Goal: Find contact information: Find contact information

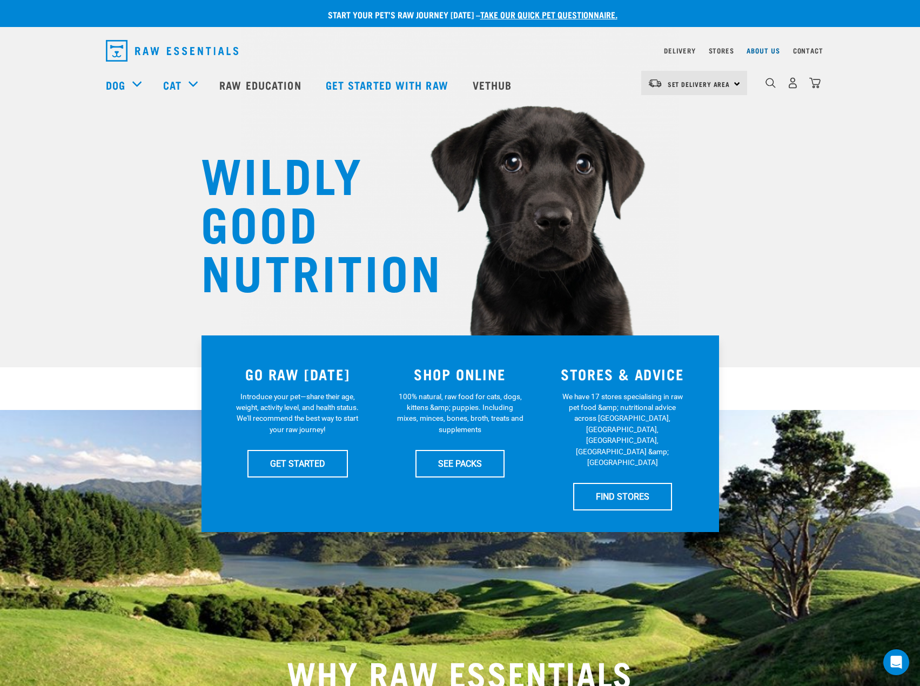
click at [769, 49] on link "About Us" at bounding box center [762, 51] width 33 height 4
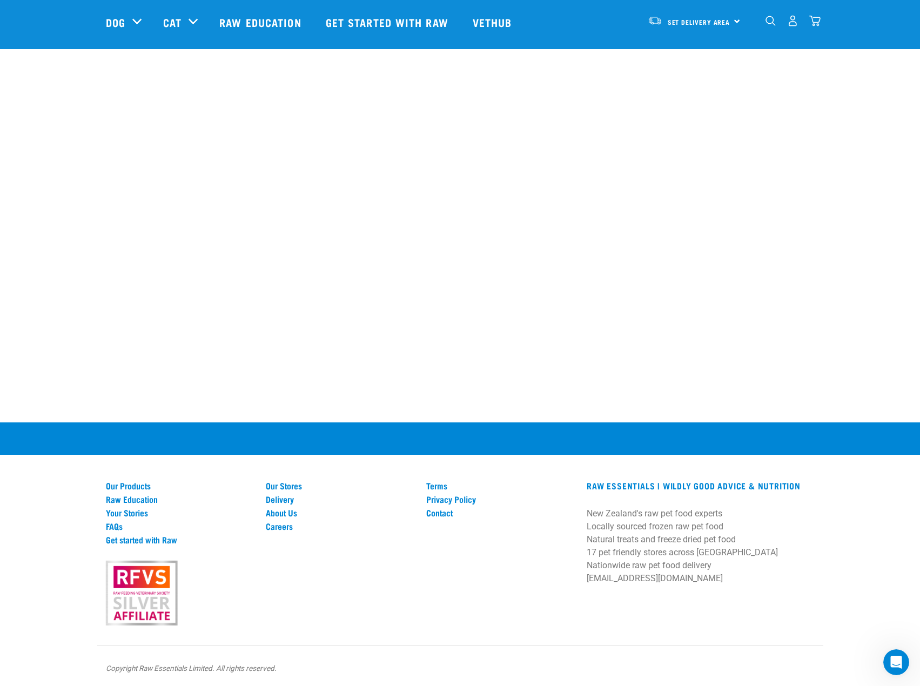
scroll to position [1269, 0]
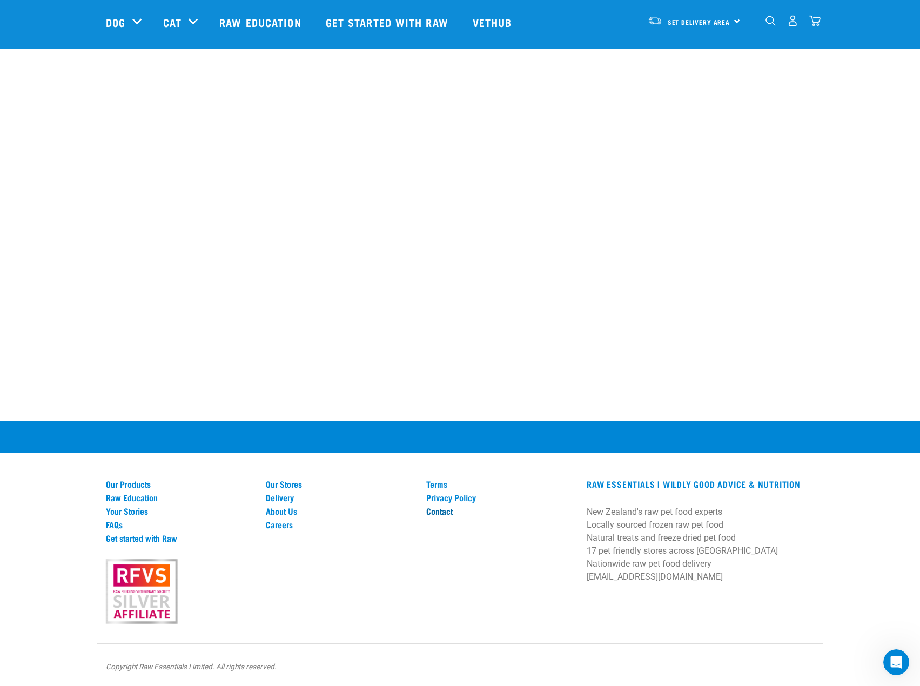
click at [433, 513] on link "Contact" at bounding box center [499, 511] width 147 height 10
